Goal: Task Accomplishment & Management: Use online tool/utility

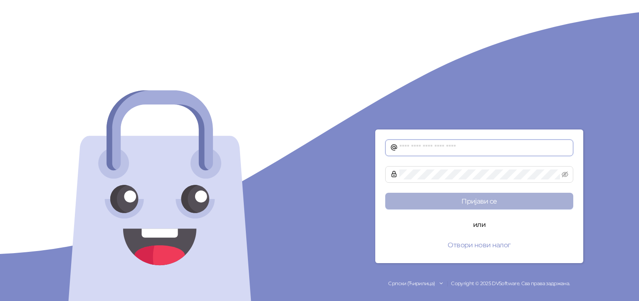
type input "**********"
click at [484, 201] on button "Пријави се" at bounding box center [479, 201] width 188 height 17
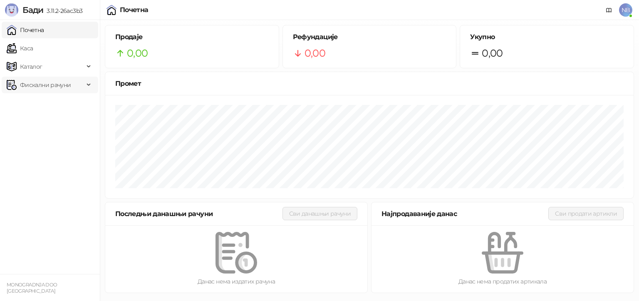
click at [33, 83] on span "Фискални рачуни" at bounding box center [45, 85] width 51 height 17
click at [57, 104] on link "Издати рачуни" at bounding box center [38, 103] width 56 height 17
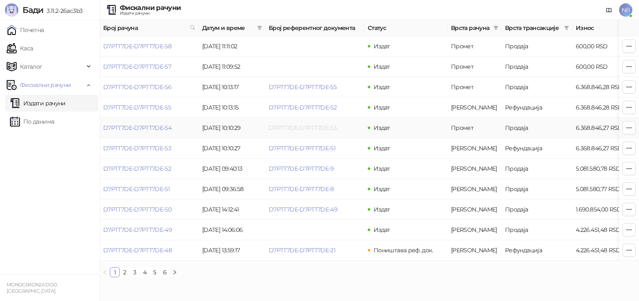
click at [285, 127] on link "D7PTT7DE-D7PTT7DE-53" at bounding box center [303, 127] width 68 height 7
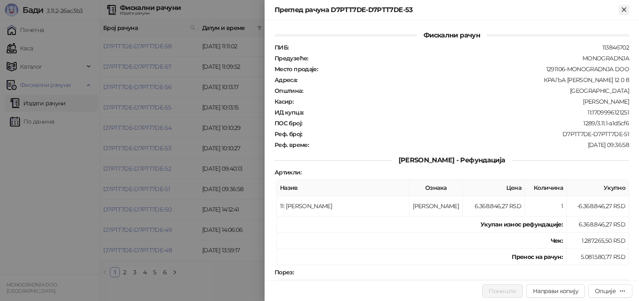
click at [625, 8] on icon "Close" at bounding box center [624, 9] width 7 height 7
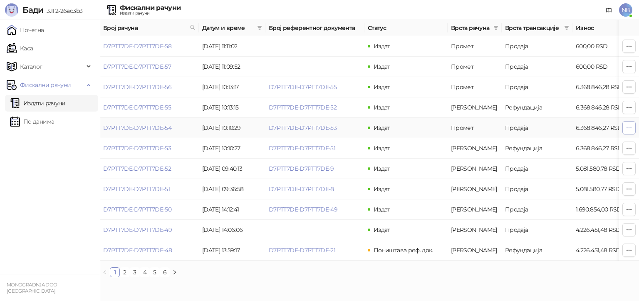
click at [627, 126] on icon "button" at bounding box center [629, 127] width 7 height 7
click at [302, 87] on link "D7PTT7DE-D7PTT7DE-55" at bounding box center [303, 86] width 68 height 7
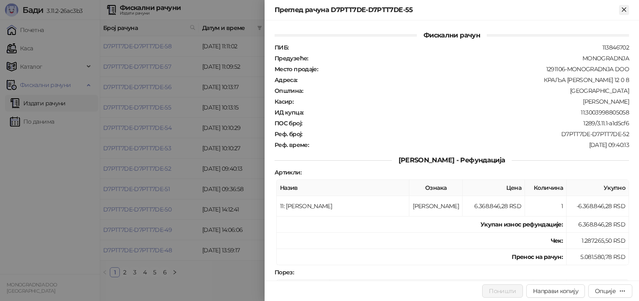
click at [623, 9] on icon "Close" at bounding box center [624, 9] width 7 height 7
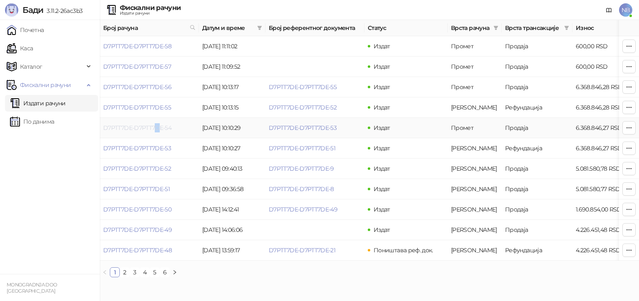
click at [157, 128] on link "D7PTT7DE-D7PTT7DE-54" at bounding box center [137, 127] width 68 height 7
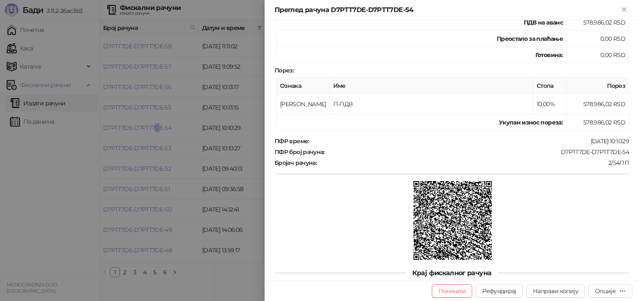
scroll to position [243, 0]
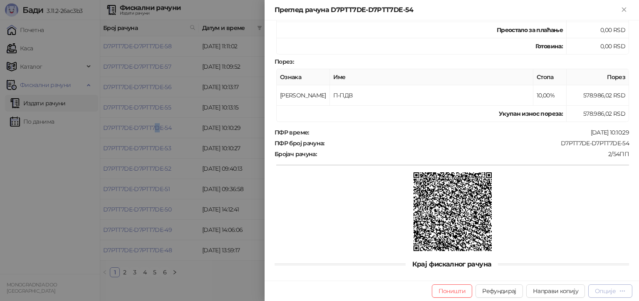
click at [621, 290] on icon "button" at bounding box center [622, 291] width 7 height 7
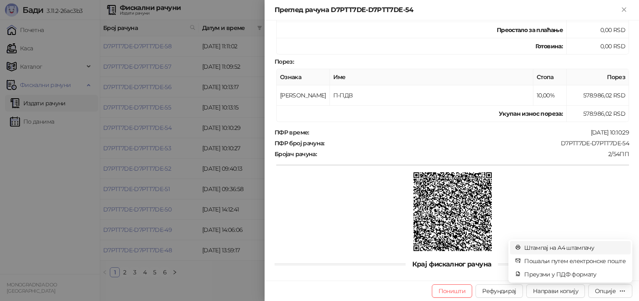
click at [552, 245] on span "Штампај на А4 штампачу" at bounding box center [575, 247] width 102 height 9
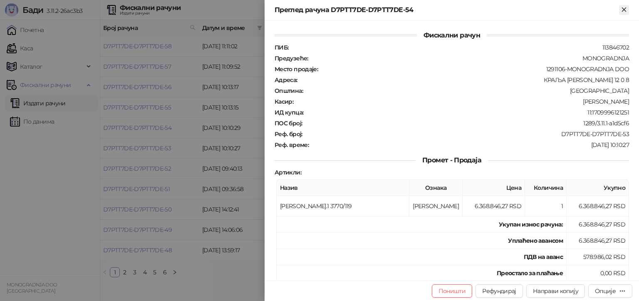
click at [623, 9] on icon "Close" at bounding box center [624, 9] width 4 height 4
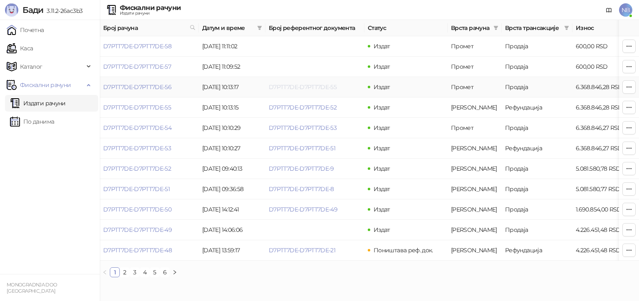
click at [309, 87] on link "D7PTT7DE-D7PTT7DE-55" at bounding box center [303, 86] width 68 height 7
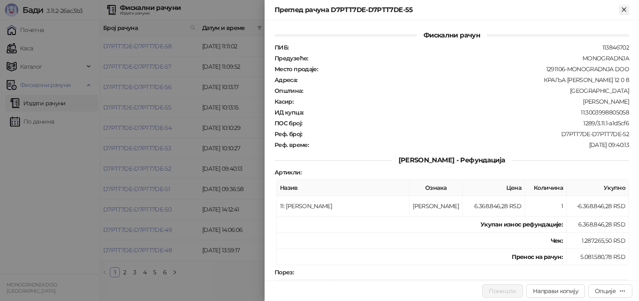
click at [626, 7] on icon "Close" at bounding box center [624, 9] width 7 height 7
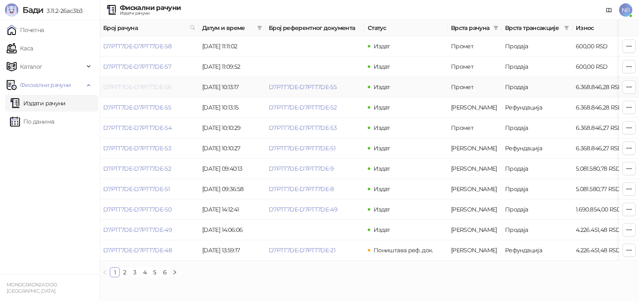
click at [125, 85] on link "D7PTT7DE-D7PTT7DE-56" at bounding box center [137, 86] width 68 height 7
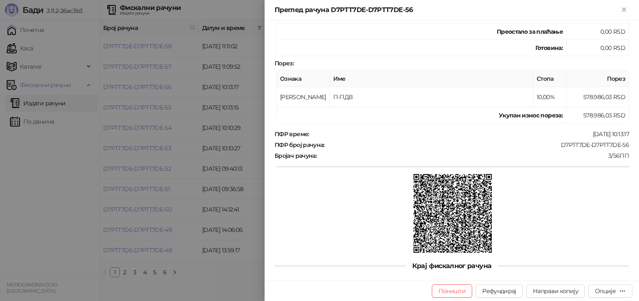
scroll to position [243, 0]
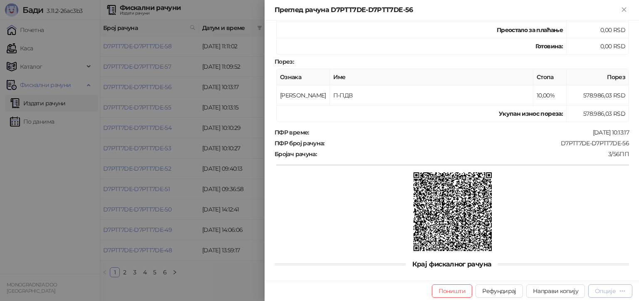
click at [624, 288] on icon "button" at bounding box center [622, 291] width 7 height 7
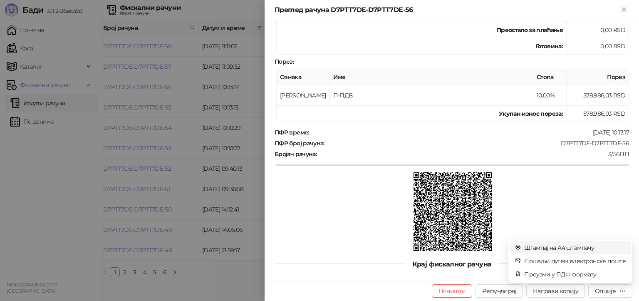
click at [574, 250] on span "Штампај на А4 штампачу" at bounding box center [575, 247] width 102 height 9
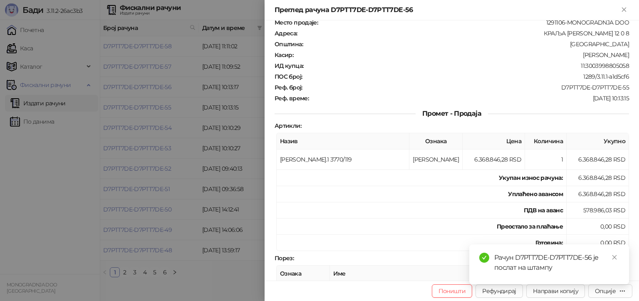
scroll to position [83, 0]
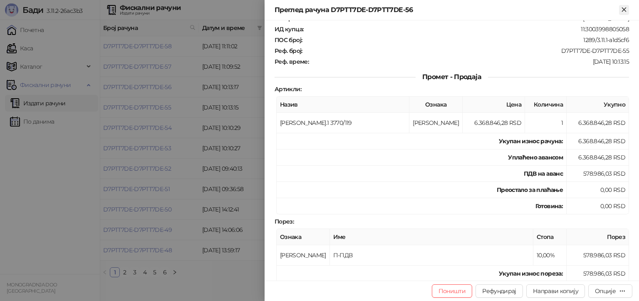
click at [626, 11] on icon "Close" at bounding box center [624, 9] width 4 height 4
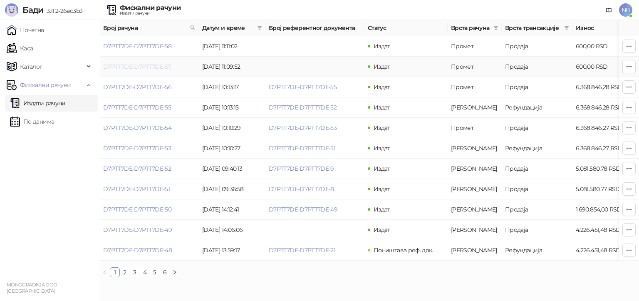
click at [136, 66] on link "D7PTT7DE-D7PTT7DE-57" at bounding box center [137, 66] width 68 height 7
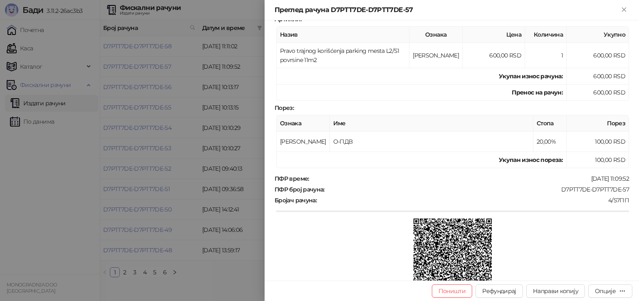
scroll to position [179, 0]
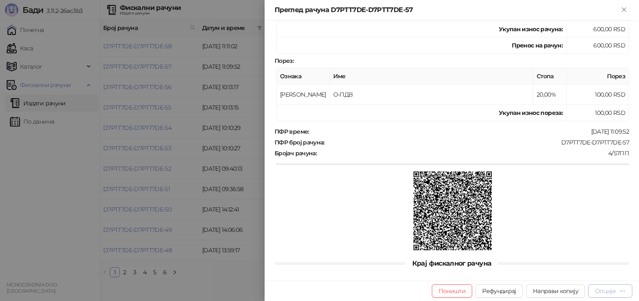
click at [619, 288] on icon "button" at bounding box center [622, 291] width 7 height 7
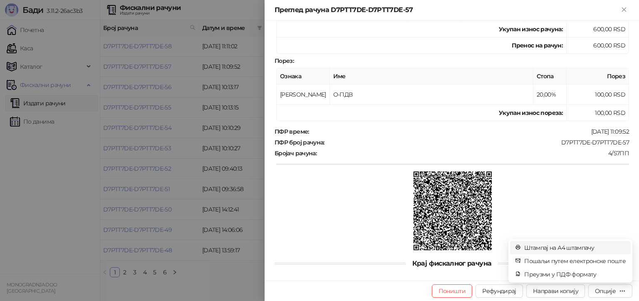
click at [579, 249] on span "Штампај на А4 штампачу" at bounding box center [575, 247] width 102 height 9
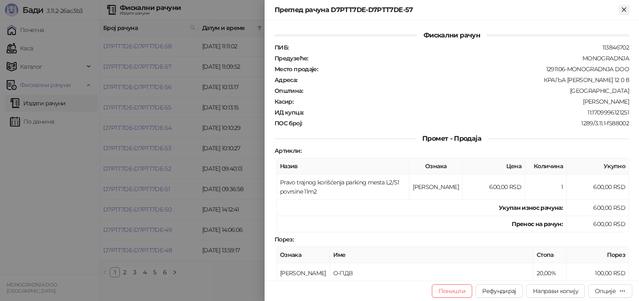
click at [623, 8] on icon "Close" at bounding box center [624, 9] width 4 height 4
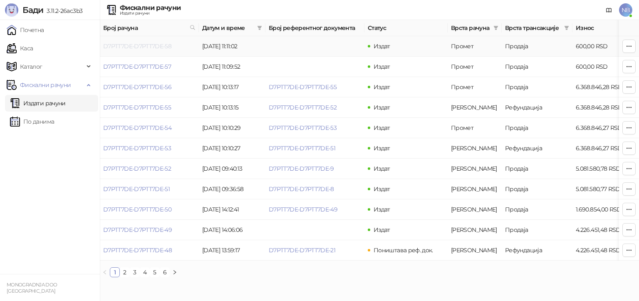
click at [142, 44] on link "D7PTT7DE-D7PTT7DE-58" at bounding box center [137, 45] width 68 height 7
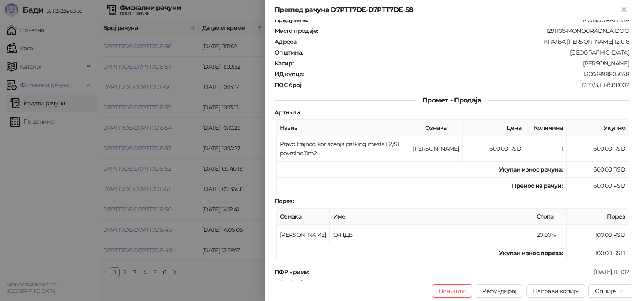
scroll to position [179, 0]
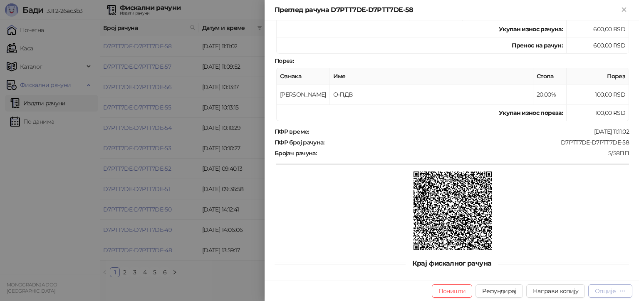
click at [620, 289] on icon "button" at bounding box center [622, 291] width 7 height 7
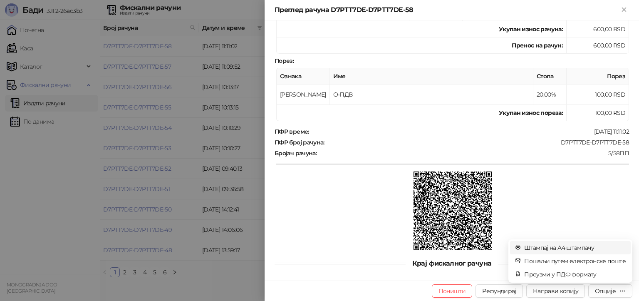
click at [559, 246] on span "Штампај на А4 штампачу" at bounding box center [575, 247] width 102 height 9
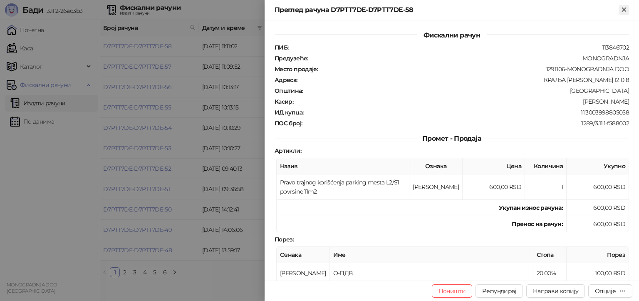
click at [623, 7] on icon "Close" at bounding box center [624, 9] width 7 height 7
